Goal: Task Accomplishment & Management: Manage account settings

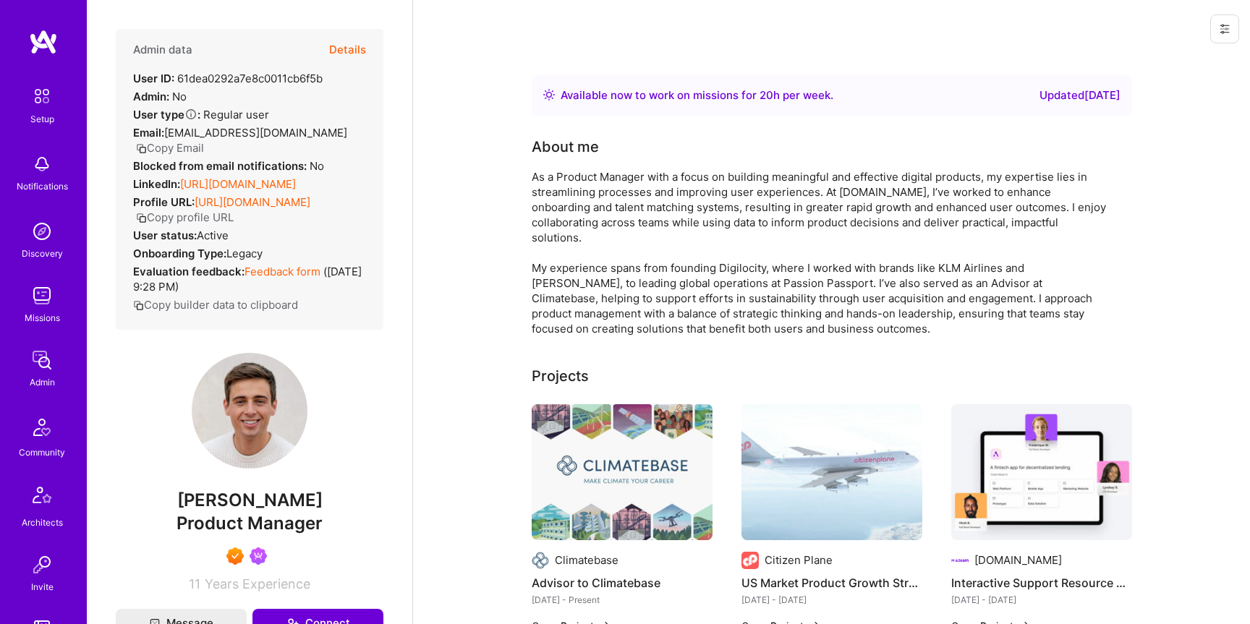
click at [1221, 33] on icon at bounding box center [1225, 29] width 12 height 12
click at [1189, 59] on button "Login as [PERSON_NAME]" at bounding box center [1163, 61] width 153 height 37
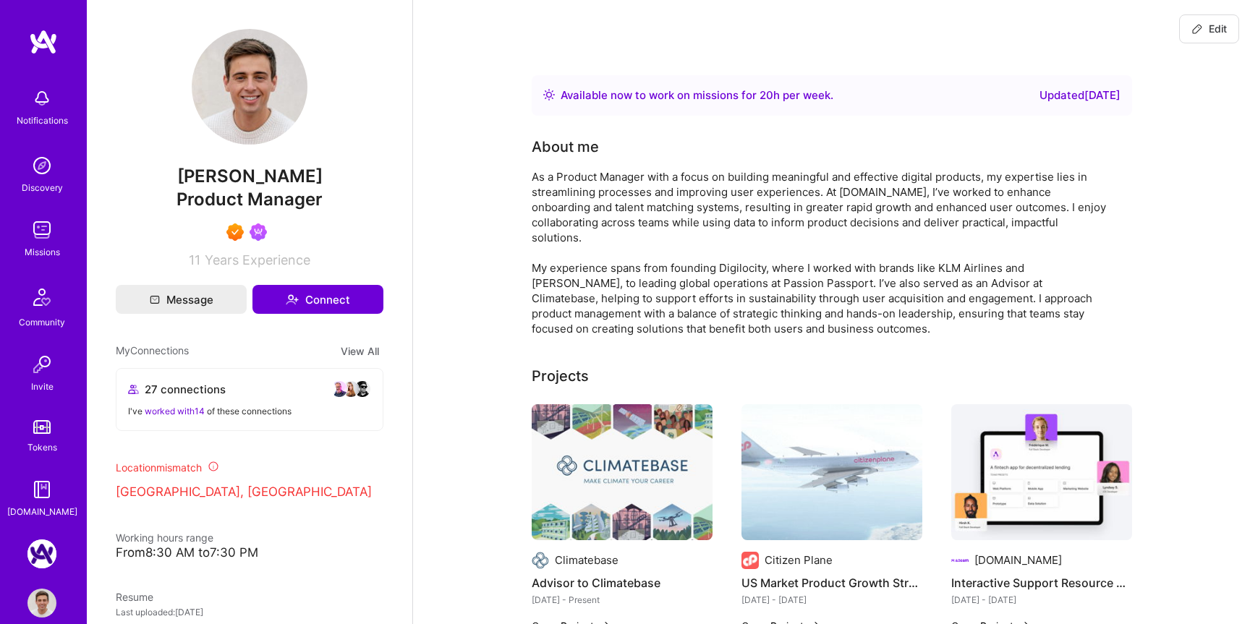
scroll to position [22, 0]
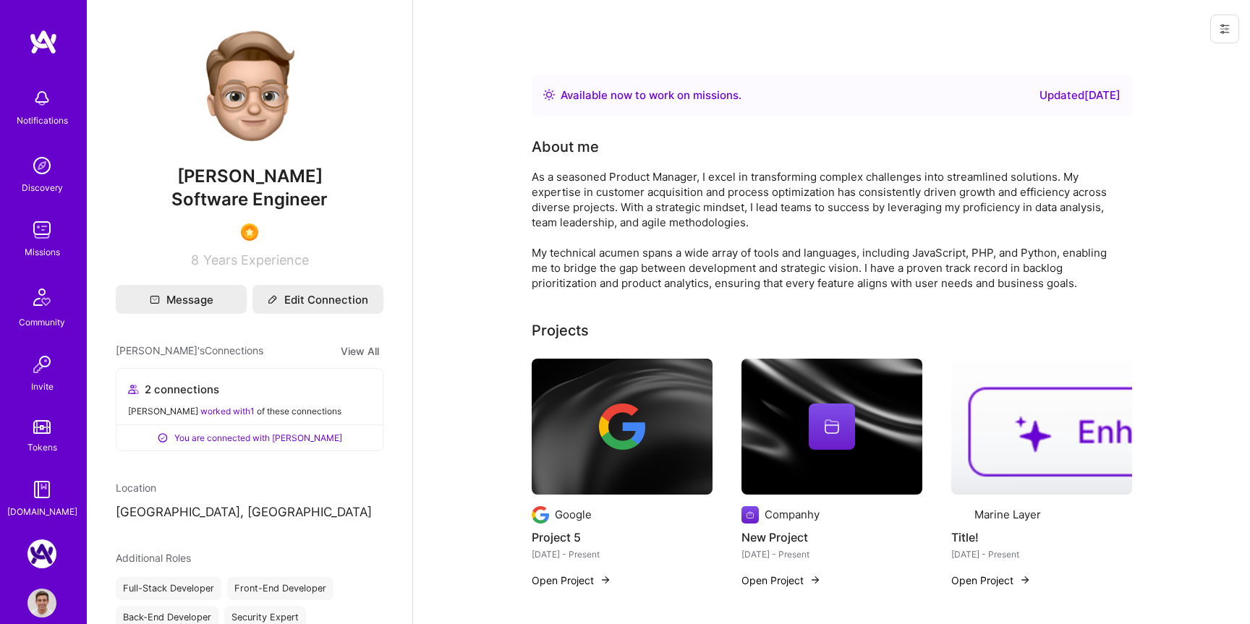
click at [1226, 25] on icon at bounding box center [1225, 29] width 9 height 9
